Goal: Task Accomplishment & Management: Check status

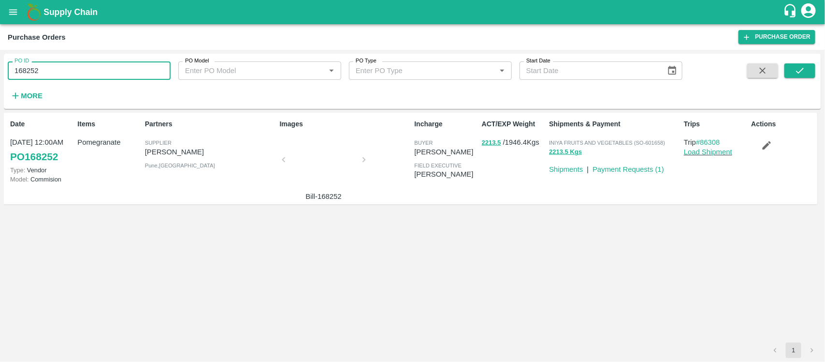
click at [54, 71] on input "168252" at bounding box center [89, 70] width 163 height 18
paste input "text"
click at [810, 73] on button "submit" at bounding box center [800, 70] width 31 height 15
click at [57, 71] on input "167270" at bounding box center [89, 70] width 163 height 18
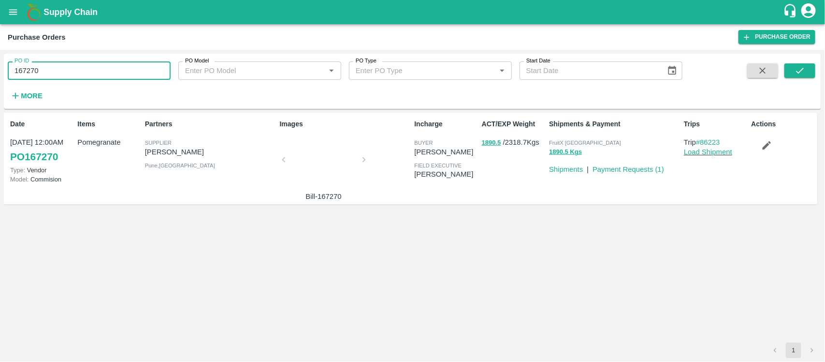
click at [57, 71] on input "167270" at bounding box center [89, 70] width 163 height 18
paste input "text"
type input "168268"
click at [811, 68] on button "submit" at bounding box center [800, 70] width 31 height 15
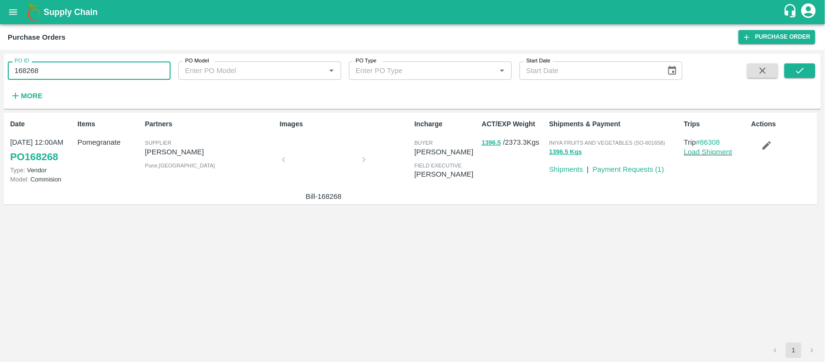
click at [110, 66] on input "168268" at bounding box center [89, 70] width 163 height 18
paste input "text"
click at [807, 71] on button "submit" at bounding box center [800, 70] width 31 height 15
click at [137, 69] on input "168267" at bounding box center [89, 70] width 163 height 18
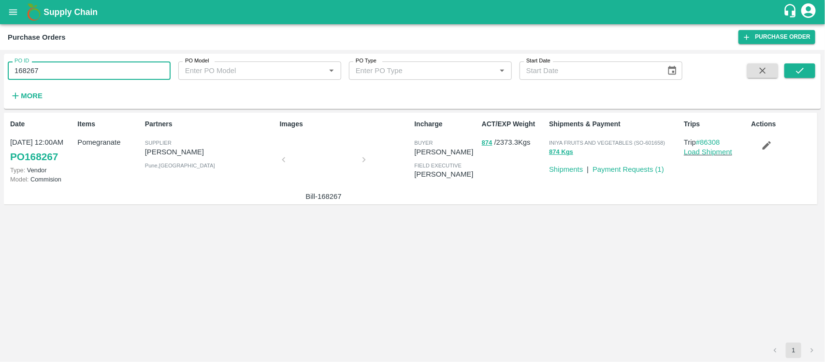
click at [137, 69] on input "168267" at bounding box center [89, 70] width 163 height 18
paste input "text"
type input "168266"
click at [799, 72] on icon "submit" at bounding box center [800, 70] width 11 height 11
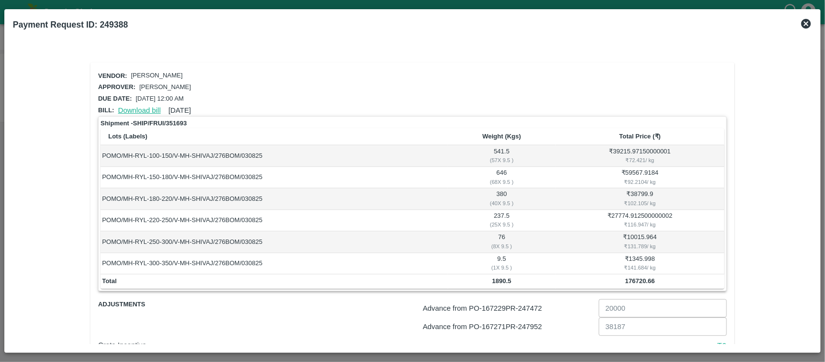
click at [127, 108] on link "Download bill" at bounding box center [139, 110] width 43 height 8
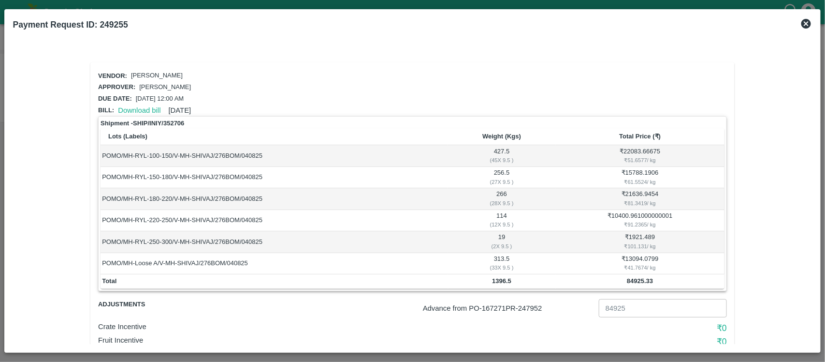
scroll to position [53, 0]
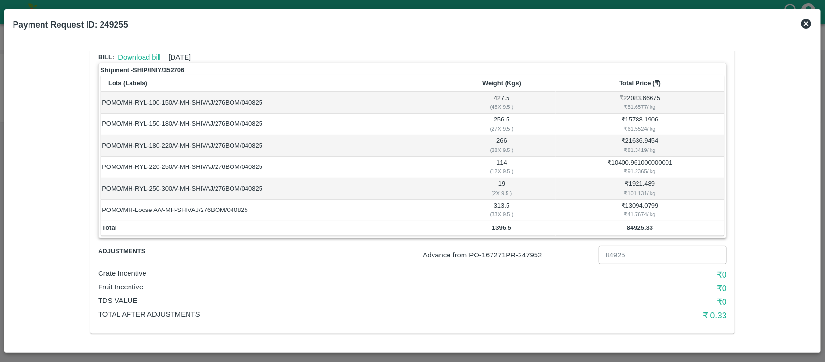
click at [139, 53] on link "Download bill" at bounding box center [139, 57] width 43 height 8
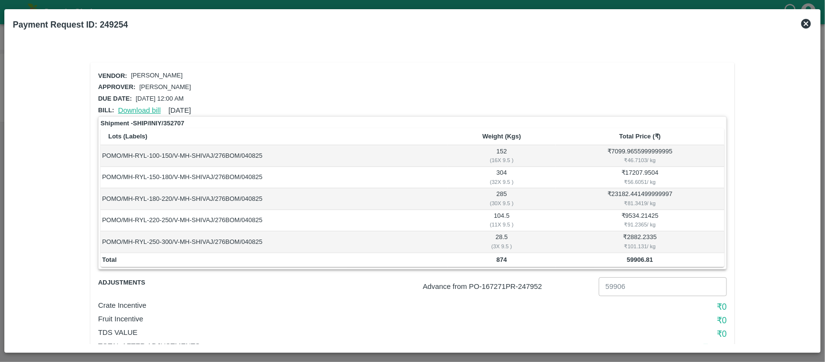
click at [129, 111] on link "Download bill" at bounding box center [139, 110] width 43 height 8
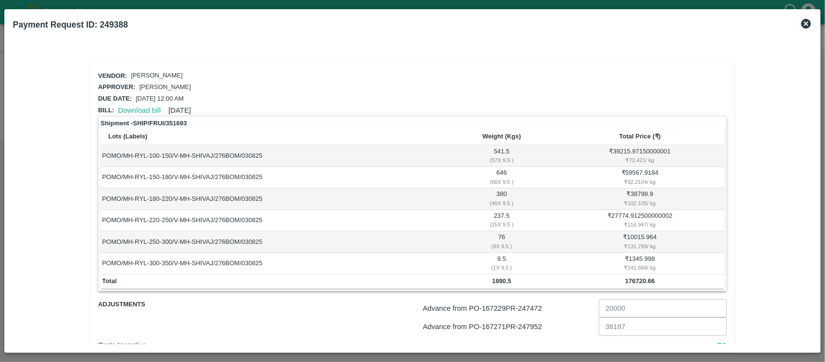
scroll to position [72, 0]
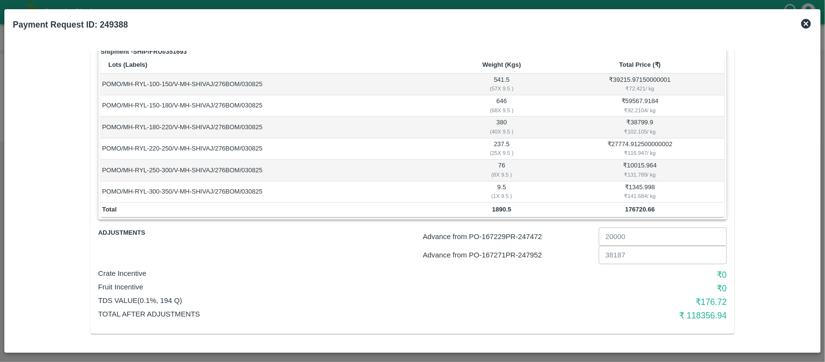
click at [529, 232] on p "Advance from PO- 167229 PR- 247472" at bounding box center [509, 236] width 172 height 11
copy p "247472"
click at [529, 254] on p "Advance from PO- 167271 PR- 247952" at bounding box center [509, 255] width 172 height 11
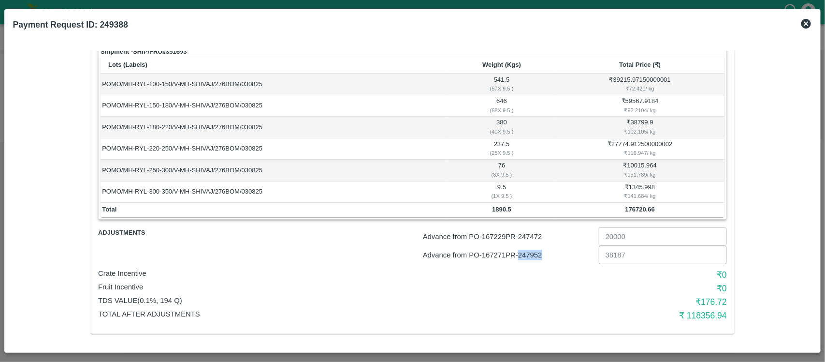
copy p "247952"
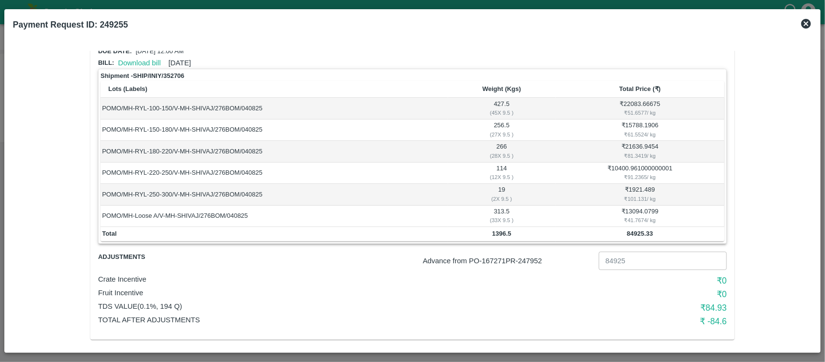
scroll to position [48, 0]
click at [536, 256] on p "Advance from PO- 167271 PR- 247952" at bounding box center [509, 259] width 172 height 11
copy p "247952"
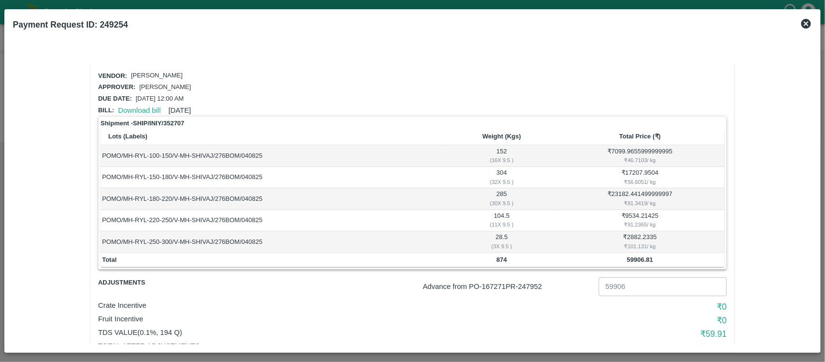
click at [533, 281] on p "Advance from PO- 167271 PR- 247952" at bounding box center [509, 286] width 172 height 11
copy p "247952"
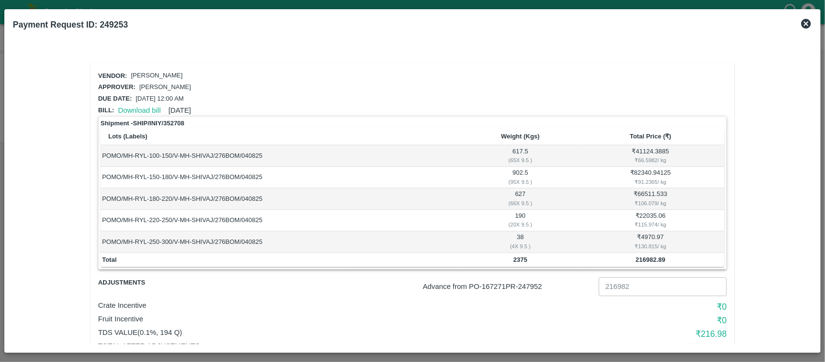
scroll to position [31, 0]
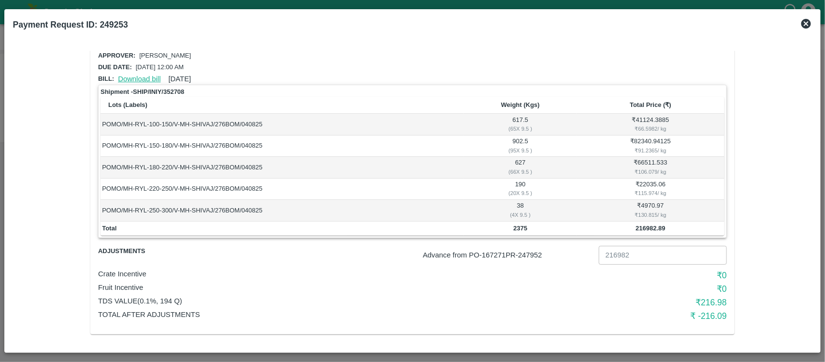
click at [136, 75] on link "Download bill" at bounding box center [139, 79] width 43 height 8
click at [537, 252] on p "Advance from PO- 167271 PR- 247952" at bounding box center [509, 255] width 172 height 11
copy p "247952"
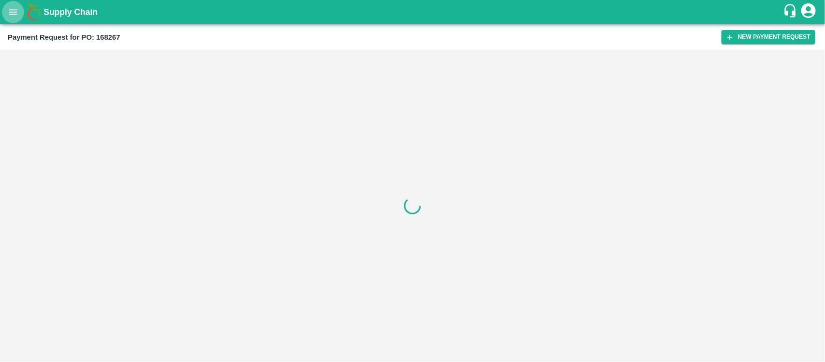
click at [10, 13] on icon "open drawer" at bounding box center [13, 12] width 11 height 11
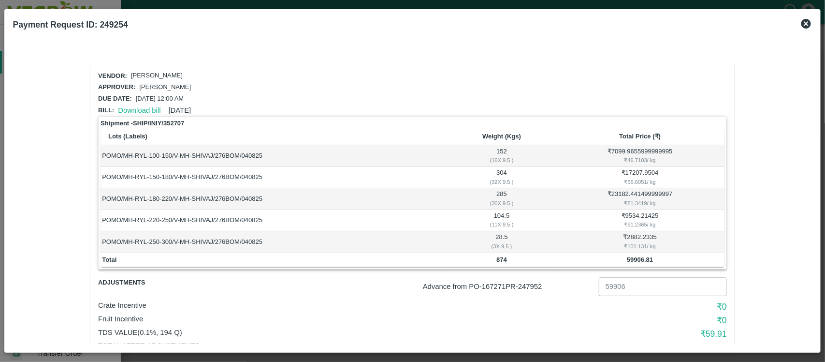
click at [810, 22] on icon at bounding box center [807, 24] width 10 height 10
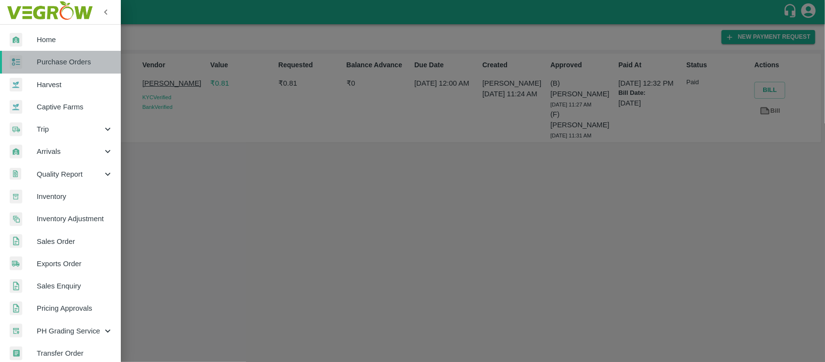
click at [72, 62] on span "Purchase Orders" at bounding box center [75, 62] width 76 height 11
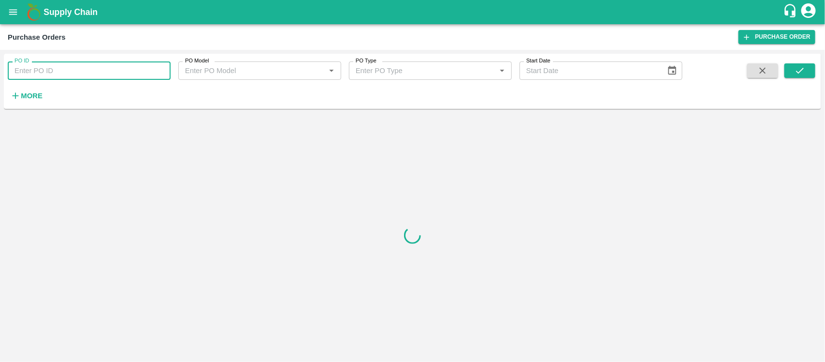
click at [76, 73] on input "PO ID" at bounding box center [89, 70] width 163 height 18
paste input "LP BOMCOEF6NIRC"
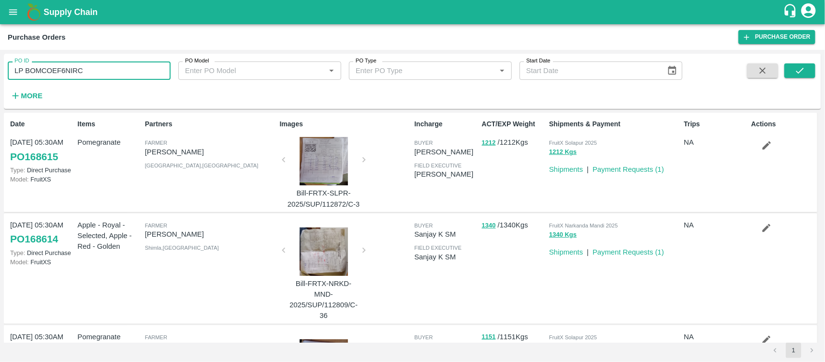
click at [98, 66] on input "LP BOMCOEF6NIRC" at bounding box center [89, 70] width 163 height 18
paste input "162892"
type input "162892"
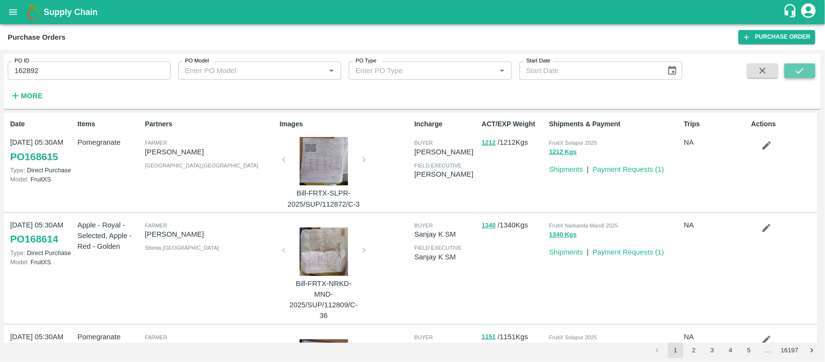
click at [811, 73] on button "submit" at bounding box center [800, 70] width 31 height 15
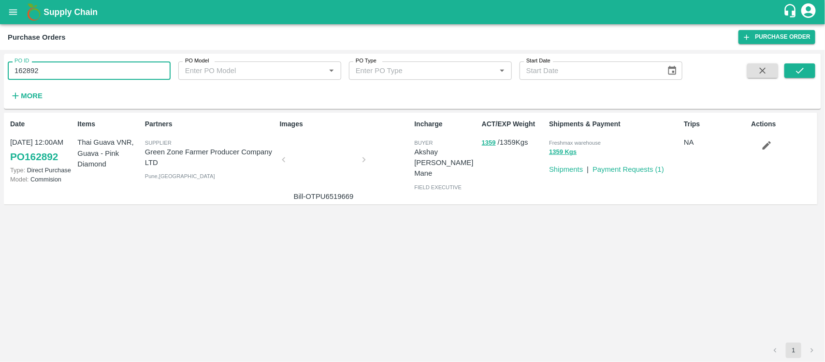
click at [117, 77] on input "162892" at bounding box center [89, 70] width 163 height 18
